Goal: Feedback & Contribution: Leave review/rating

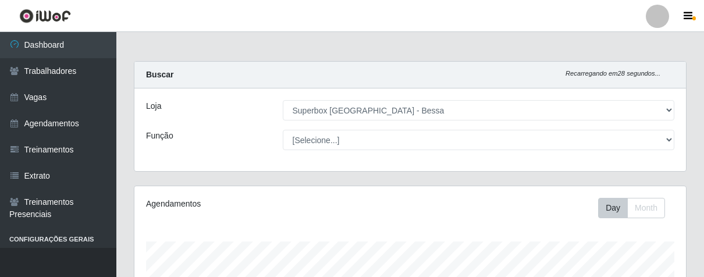
select select "206"
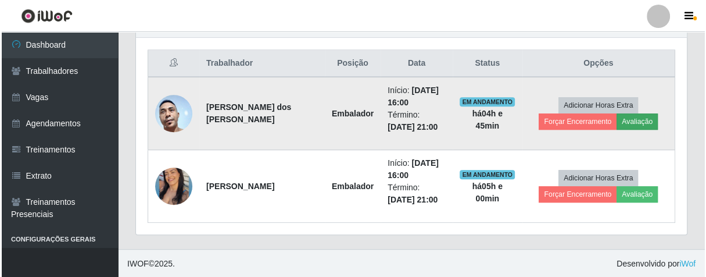
scroll to position [241, 551]
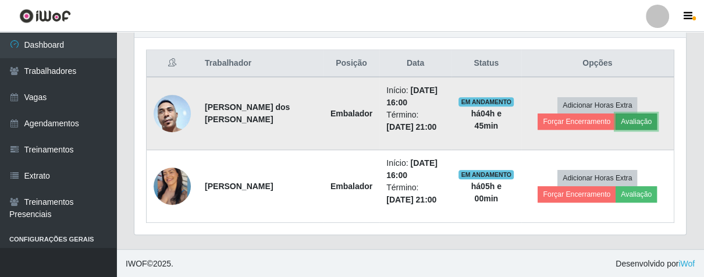
click at [637, 120] on button "Avaliação" at bounding box center [635, 121] width 41 height 16
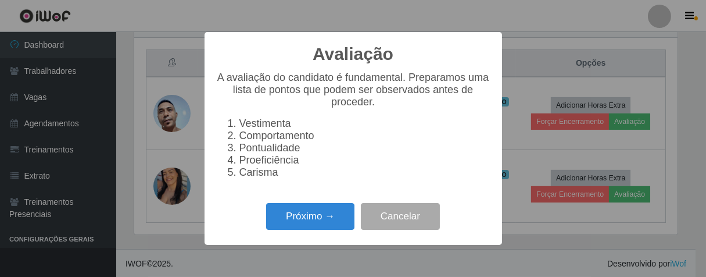
scroll to position [241, 544]
click at [336, 230] on button "Próximo →" at bounding box center [310, 216] width 88 height 27
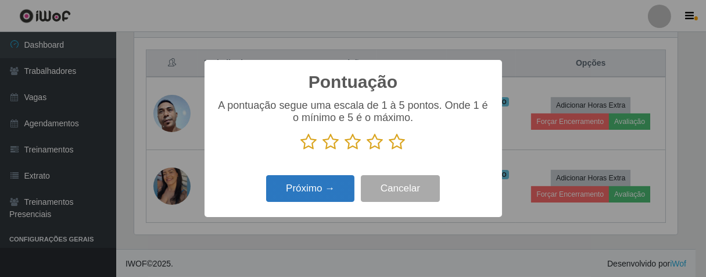
scroll to position [581224, 580922]
click at [391, 142] on icon at bounding box center [398, 141] width 16 height 17
click at [390, 151] on input "radio" at bounding box center [390, 151] width 0 height 0
click at [335, 180] on button "Próximo →" at bounding box center [310, 188] width 88 height 27
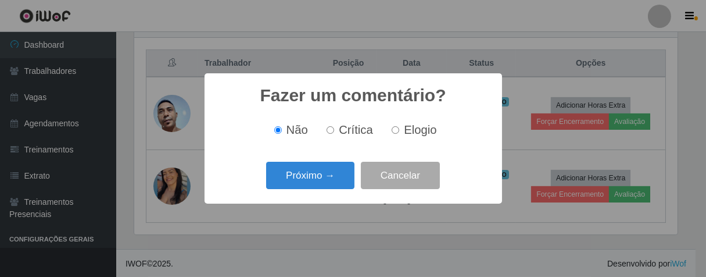
click at [324, 192] on div "Próximo → Cancelar" at bounding box center [353, 175] width 274 height 33
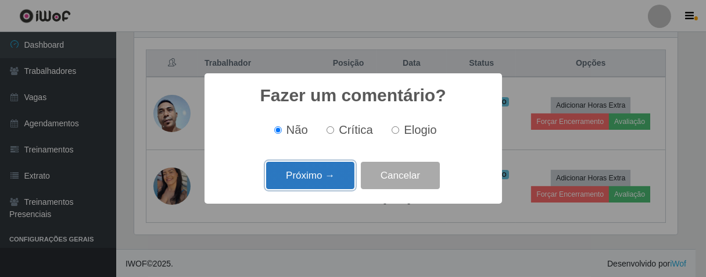
click at [326, 188] on button "Próximo →" at bounding box center [310, 175] width 88 height 27
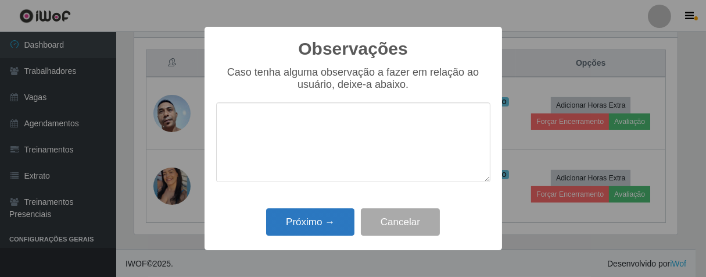
click at [329, 209] on div "Próximo → Cancelar" at bounding box center [353, 221] width 274 height 33
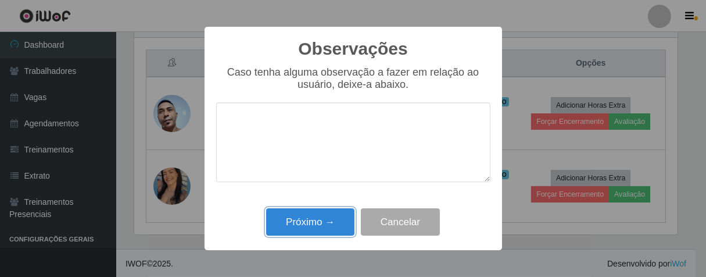
drag, startPoint x: 334, startPoint y: 222, endPoint x: 342, endPoint y: 215, distance: 10.3
click at [336, 222] on button "Próximo →" at bounding box center [310, 221] width 88 height 27
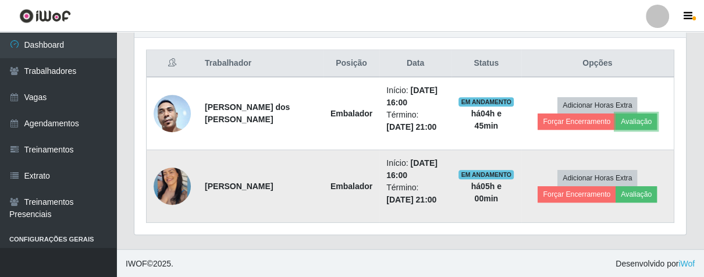
scroll to position [241, 551]
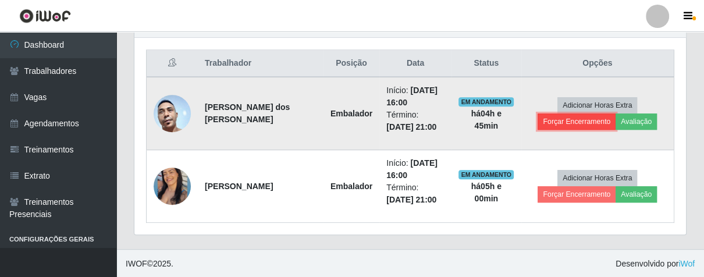
click at [549, 120] on button "Forçar Encerramento" at bounding box center [576, 121] width 78 height 16
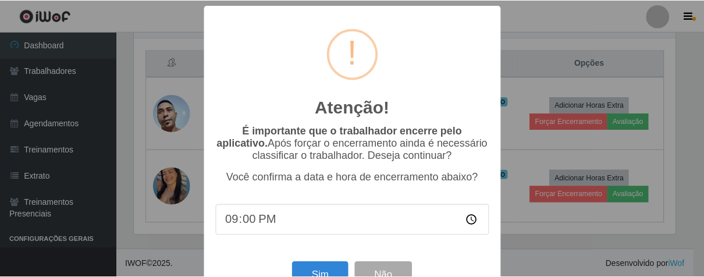
scroll to position [40, 0]
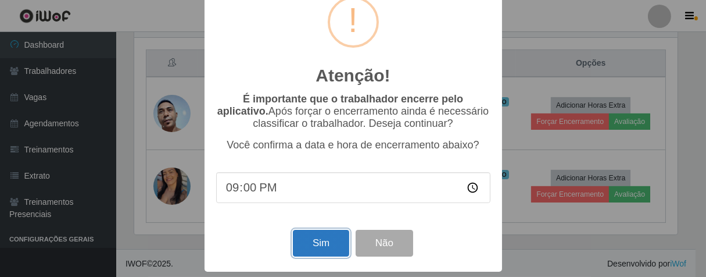
click at [316, 240] on button "Sim" at bounding box center [321, 243] width 56 height 27
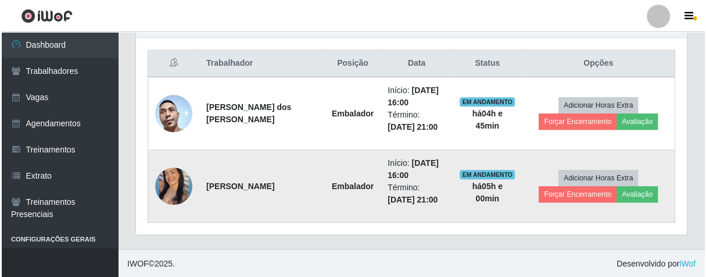
scroll to position [241, 544]
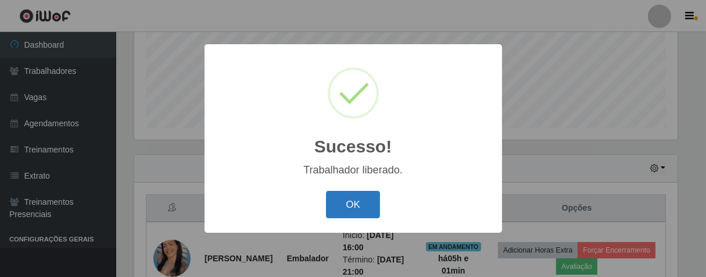
click at [362, 192] on button "OK" at bounding box center [353, 204] width 54 height 27
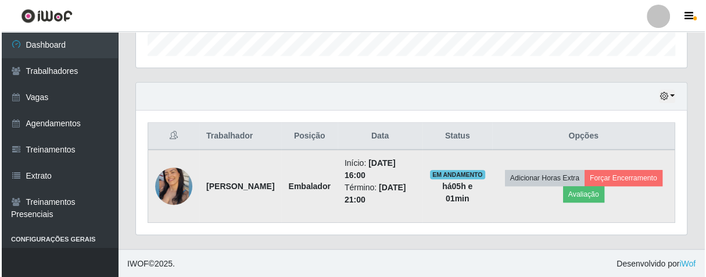
scroll to position [241, 551]
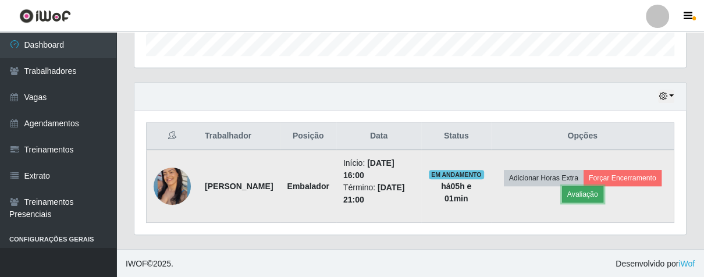
click at [603, 192] on button "Avaliação" at bounding box center [582, 194] width 41 height 16
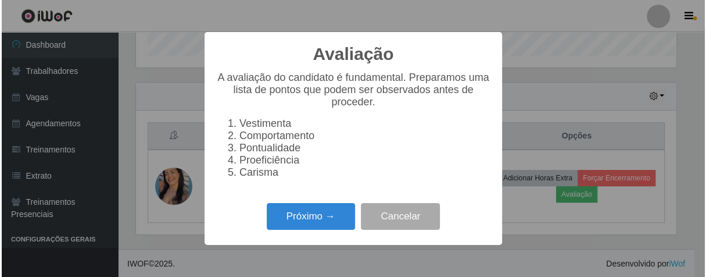
scroll to position [241, 544]
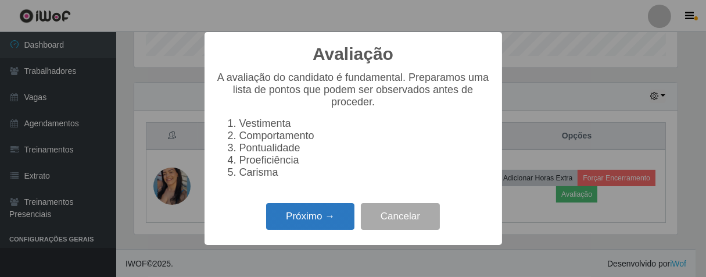
click at [320, 223] on button "Próximo →" at bounding box center [310, 216] width 88 height 27
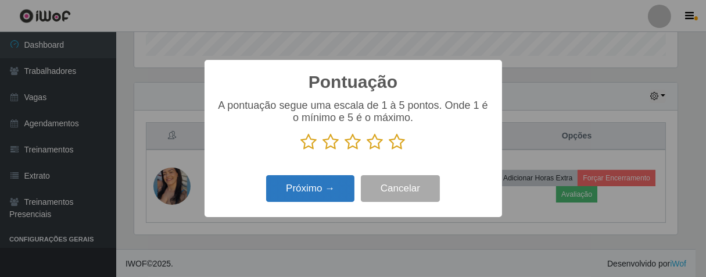
drag, startPoint x: 396, startPoint y: 145, endPoint x: 333, endPoint y: 183, distance: 73.8
click at [391, 149] on icon at bounding box center [398, 141] width 16 height 17
click at [390, 151] on input "radio" at bounding box center [390, 151] width 0 height 0
click at [315, 192] on button "Próximo →" at bounding box center [310, 188] width 88 height 27
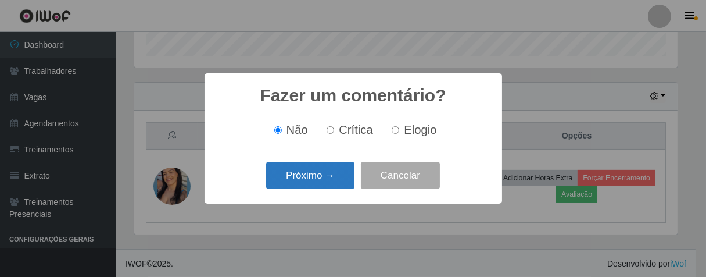
click at [336, 177] on button "Próximo →" at bounding box center [310, 175] width 88 height 27
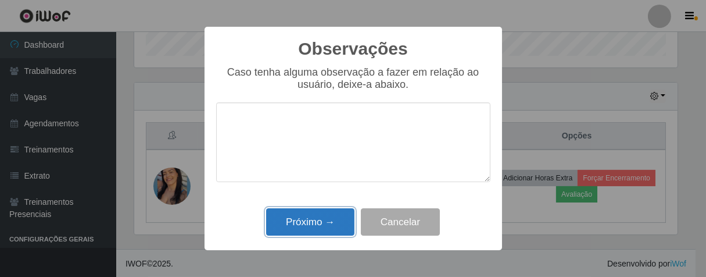
click at [329, 233] on button "Próximo →" at bounding box center [310, 221] width 88 height 27
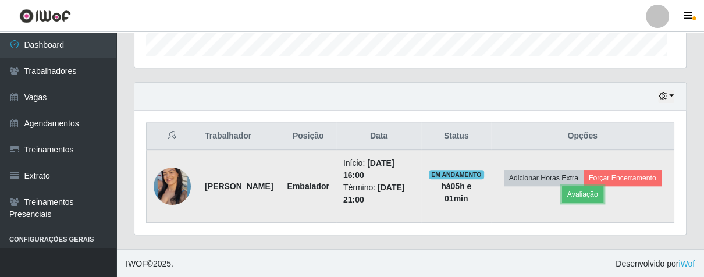
scroll to position [241, 551]
click at [591, 186] on button "Forçar Encerramento" at bounding box center [622, 178] width 78 height 16
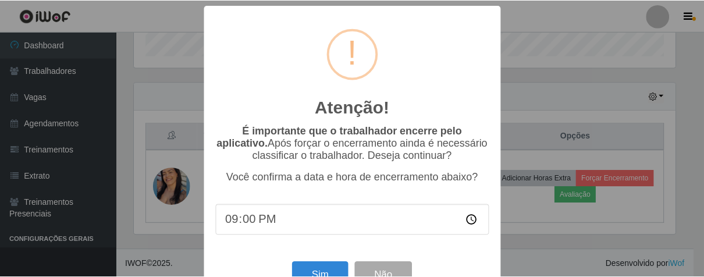
scroll to position [40, 0]
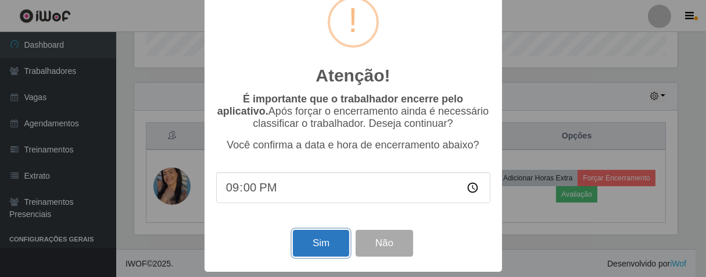
click at [326, 245] on button "Sim" at bounding box center [321, 243] width 56 height 27
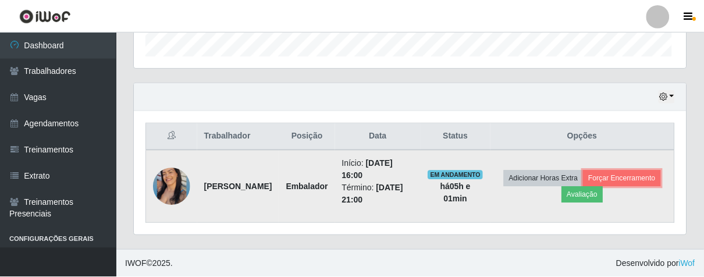
scroll to position [0, 0]
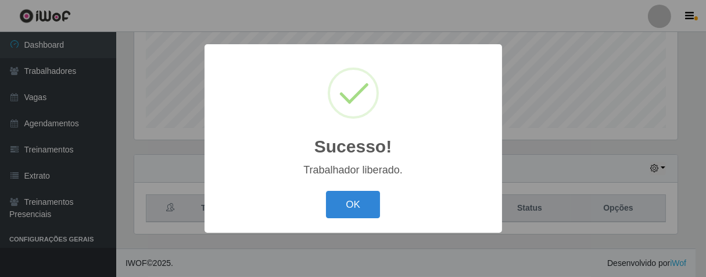
drag, startPoint x: 335, startPoint y: 204, endPoint x: 288, endPoint y: 116, distance: 100.1
click at [335, 204] on button "OK" at bounding box center [353, 204] width 54 height 27
